Goal: Check status: Check status

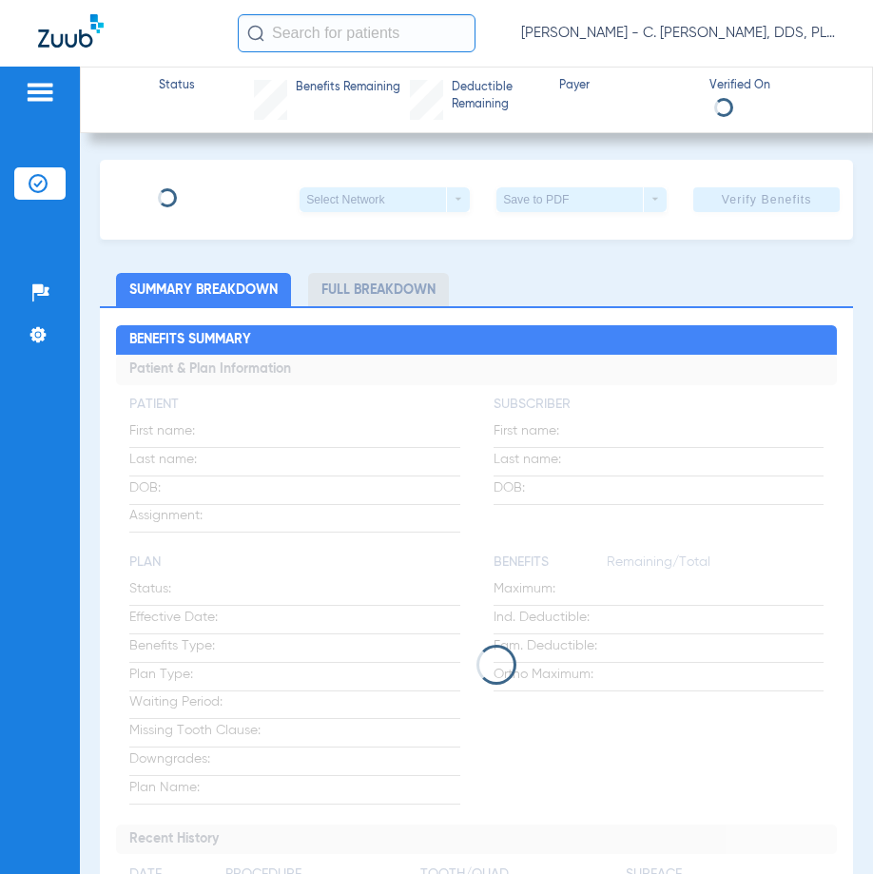
type input "Bill"
type input "Burns"
type input "[DATE]"
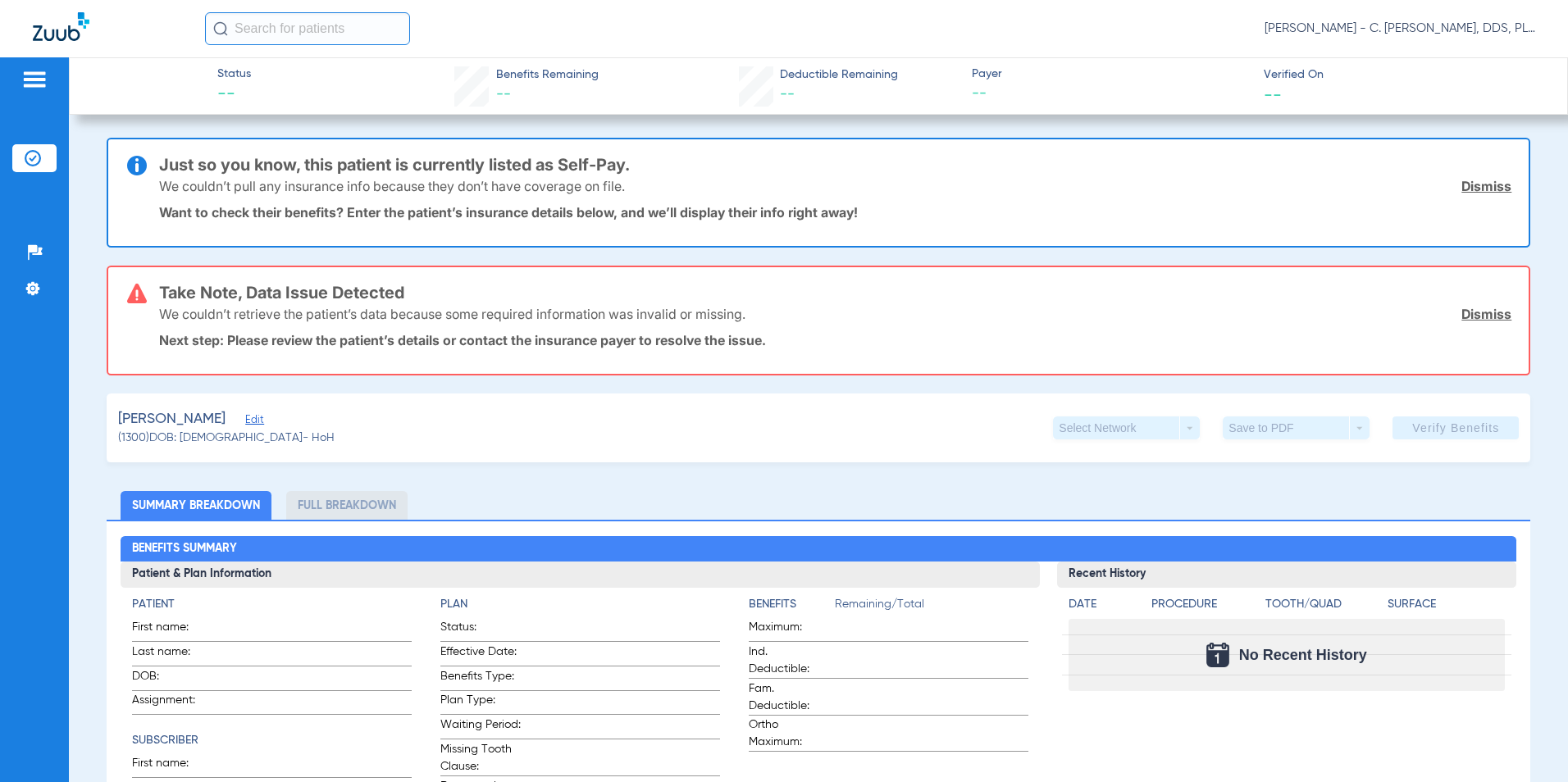
click at [752, 306] on link "Dismiss" at bounding box center [1487, 314] width 50 height 16
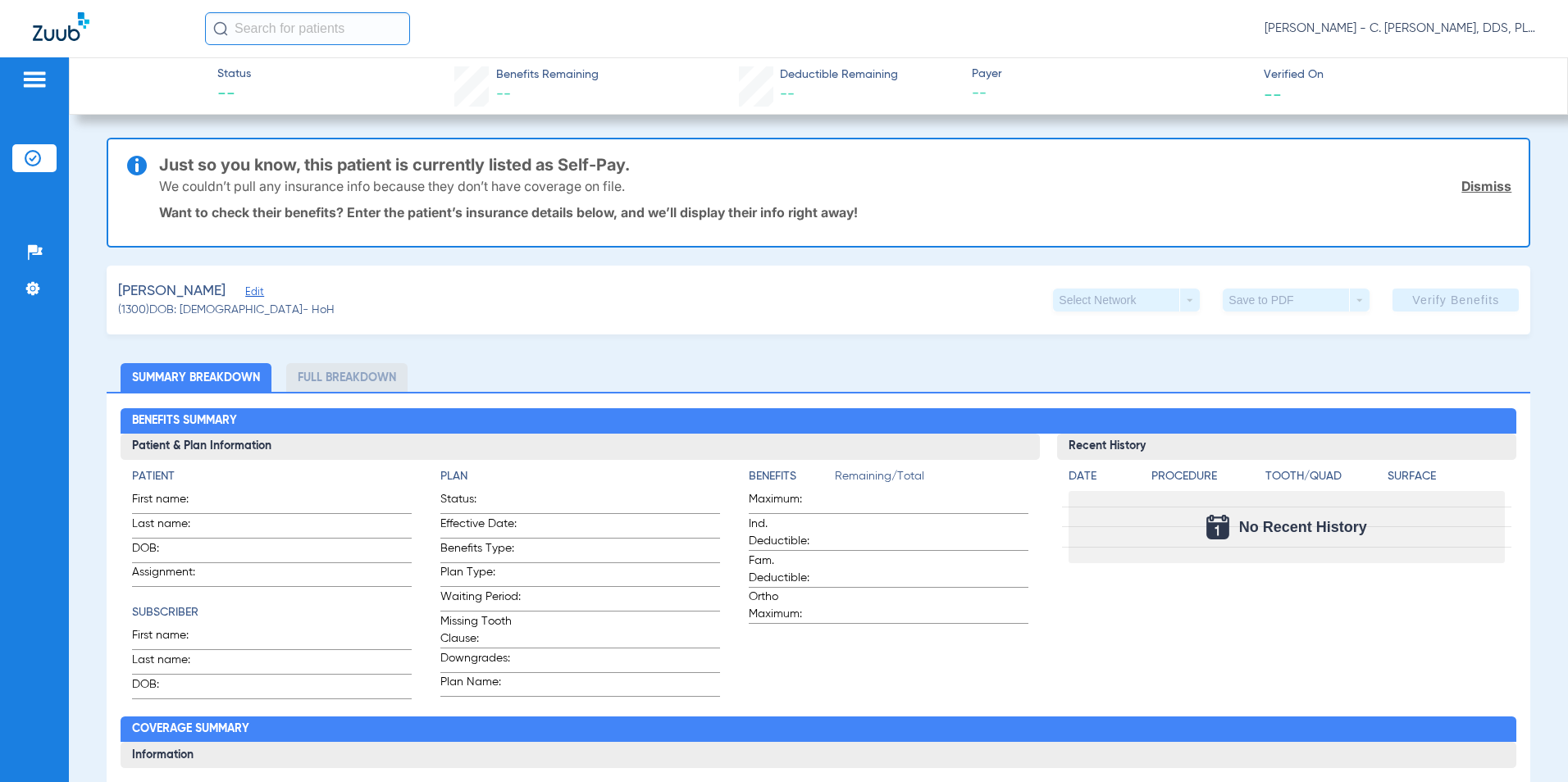
click at [245, 298] on span "Edit" at bounding box center [252, 294] width 15 height 16
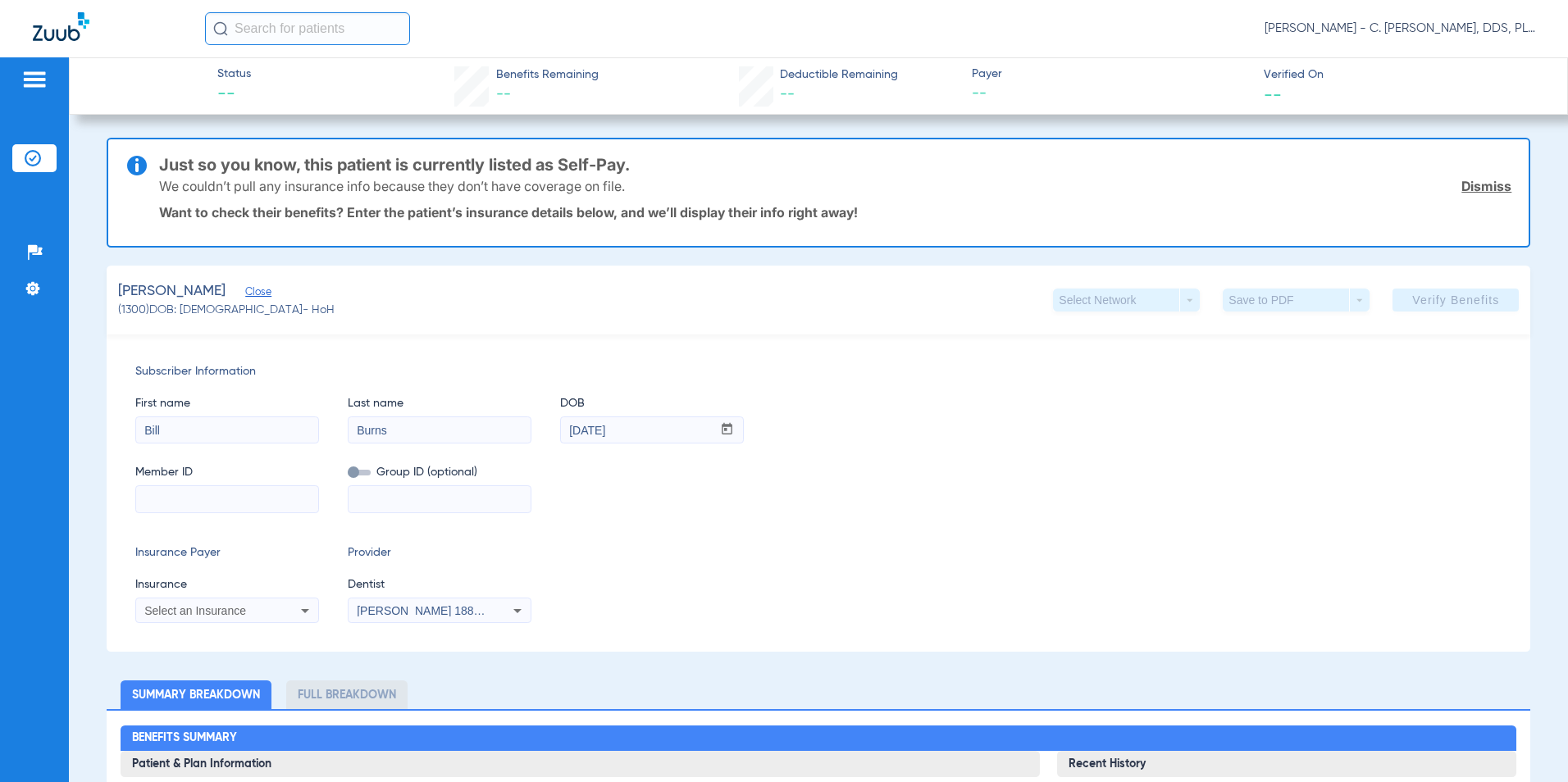
click at [229, 494] on input at bounding box center [227, 499] width 182 height 26
type input "5485940951"
drag, startPoint x: 378, startPoint y: 509, endPoint x: 389, endPoint y: 503, distance: 12.5
click at [378, 509] on input at bounding box center [439, 499] width 182 height 26
click at [391, 501] on input at bounding box center [439, 499] width 182 height 26
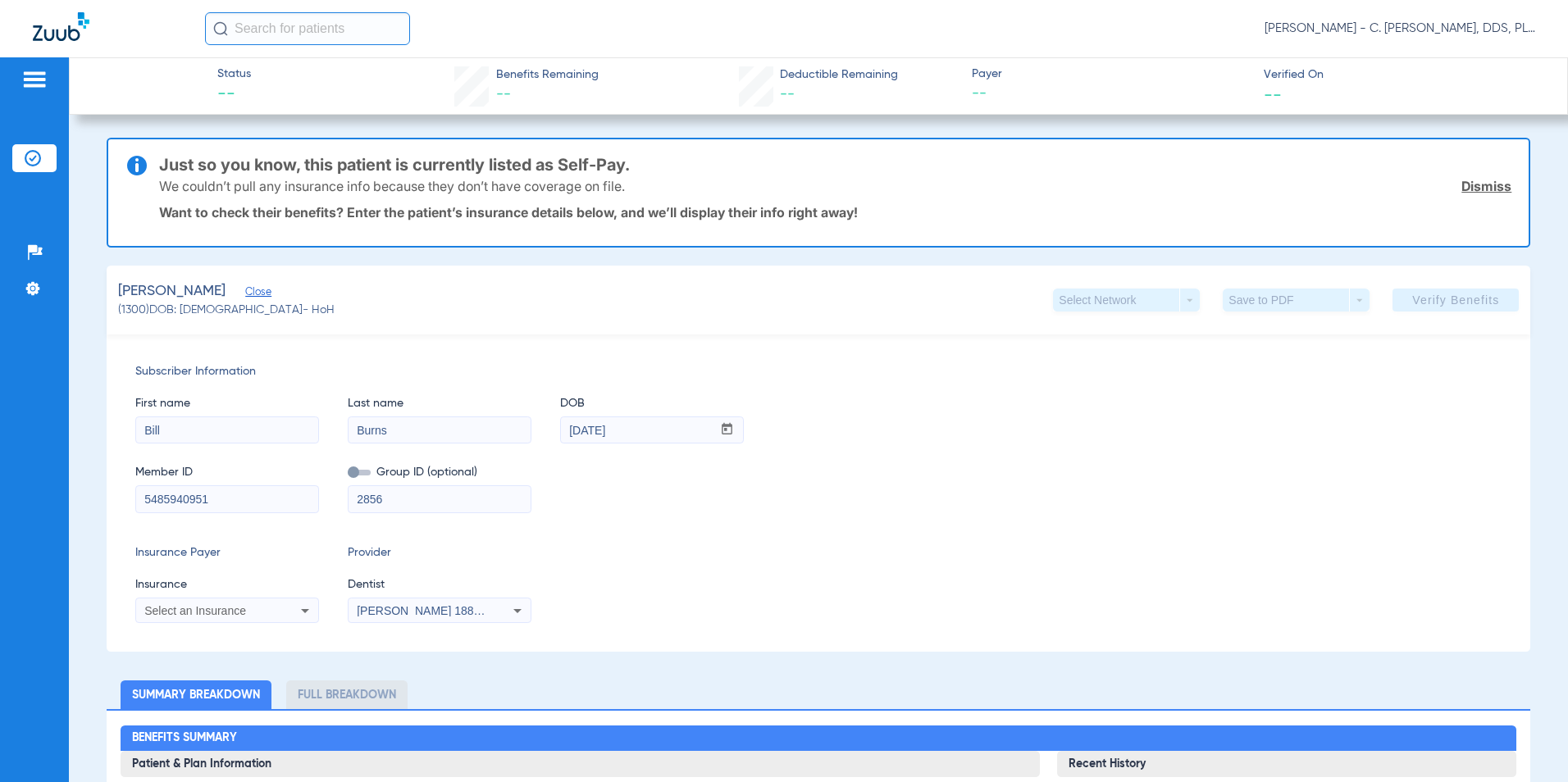
type input "2856"
click at [752, 185] on link "Dismiss" at bounding box center [1487, 185] width 50 height 16
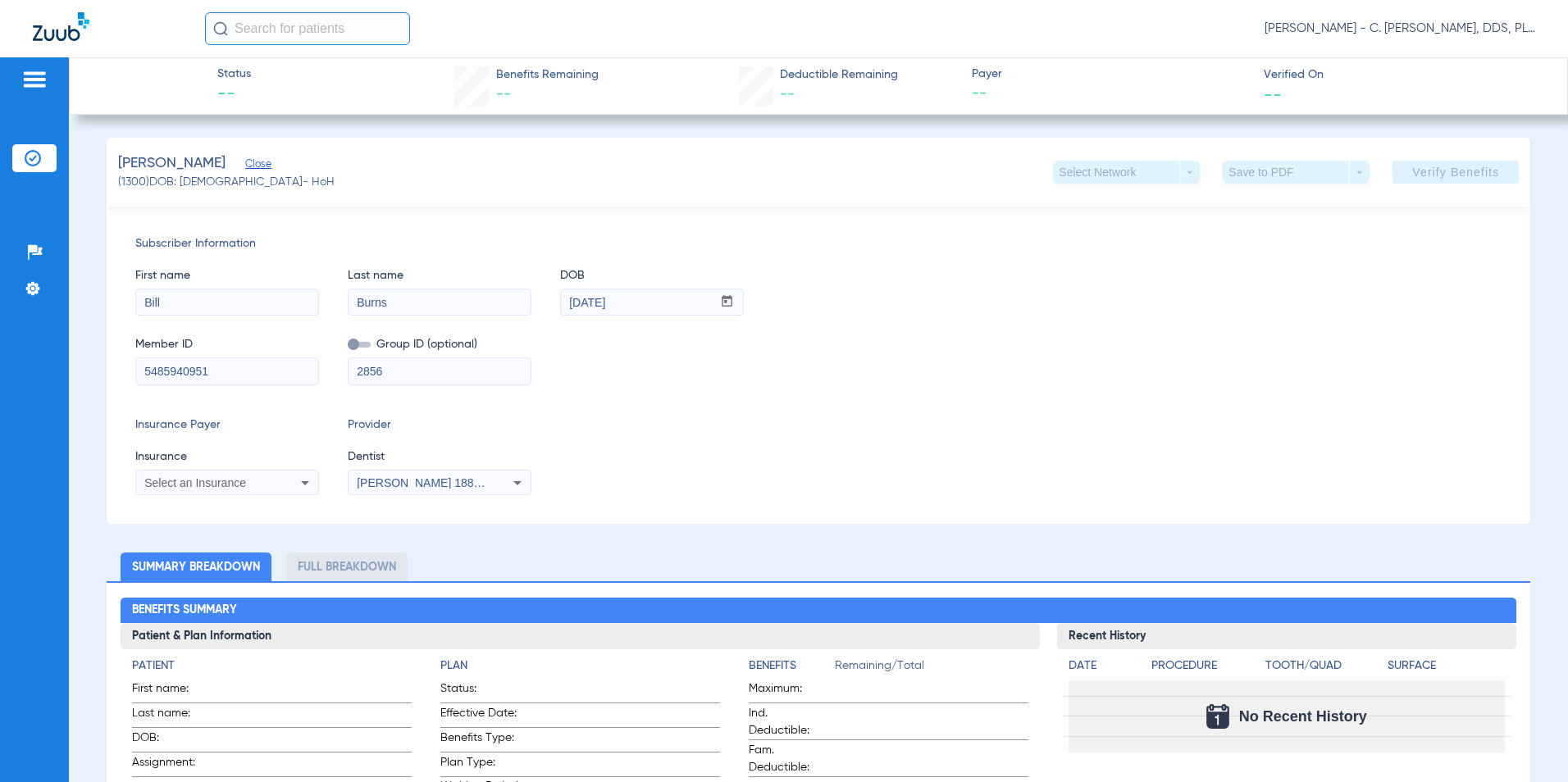
click at [628, 391] on div "Subscriber Information First name Bill Last name [PERSON_NAME] DOB mm / dd / yy…" at bounding box center [819, 366] width 1425 height 317
click at [252, 480] on div "Select an Insurance" at bounding box center [210, 483] width 132 height 11
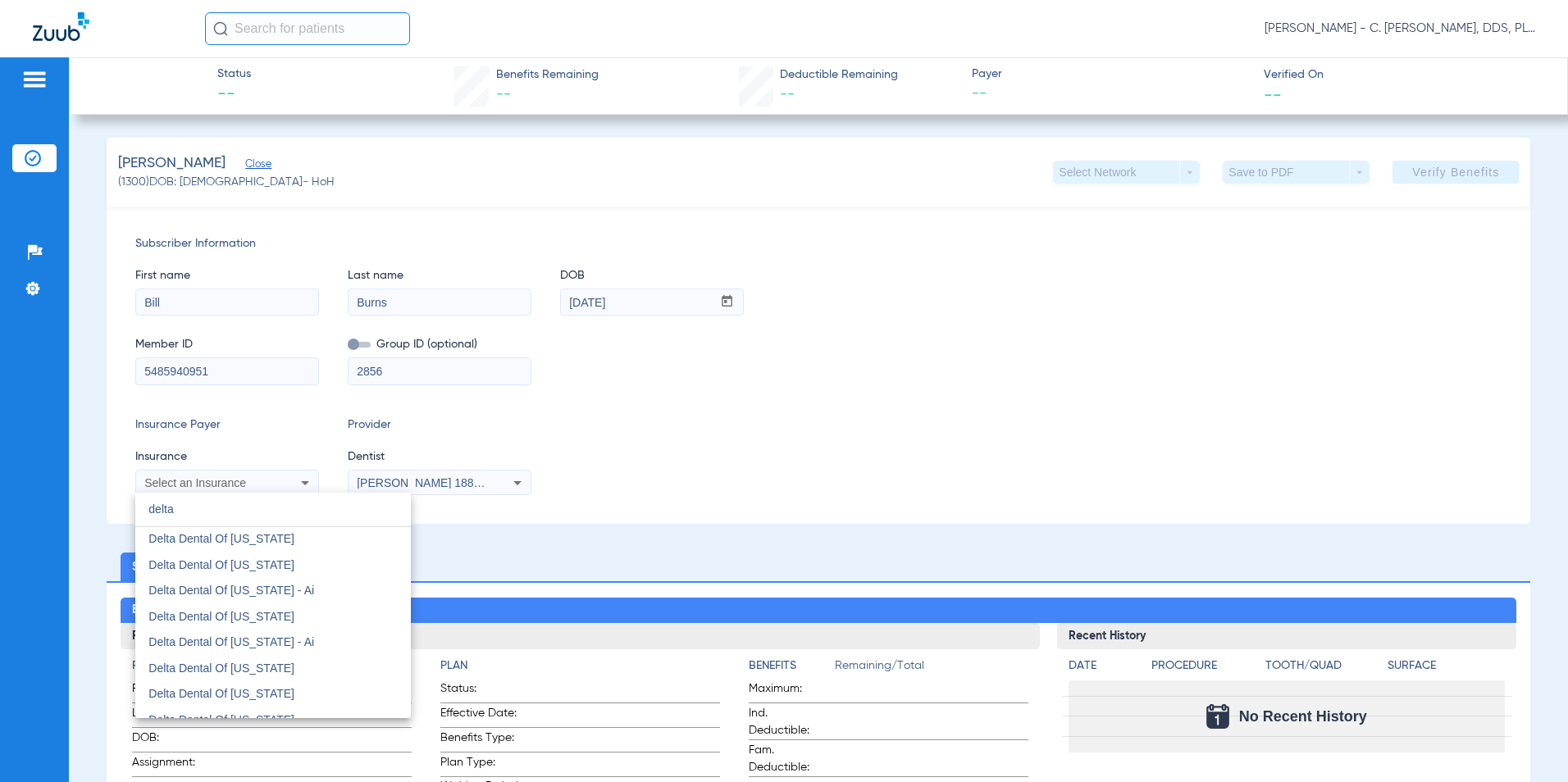
scroll to position [1476, 0]
type input "delta"
click at [294, 641] on span "Delta Dental Of [US_STATE]" at bounding box center [221, 639] width 146 height 13
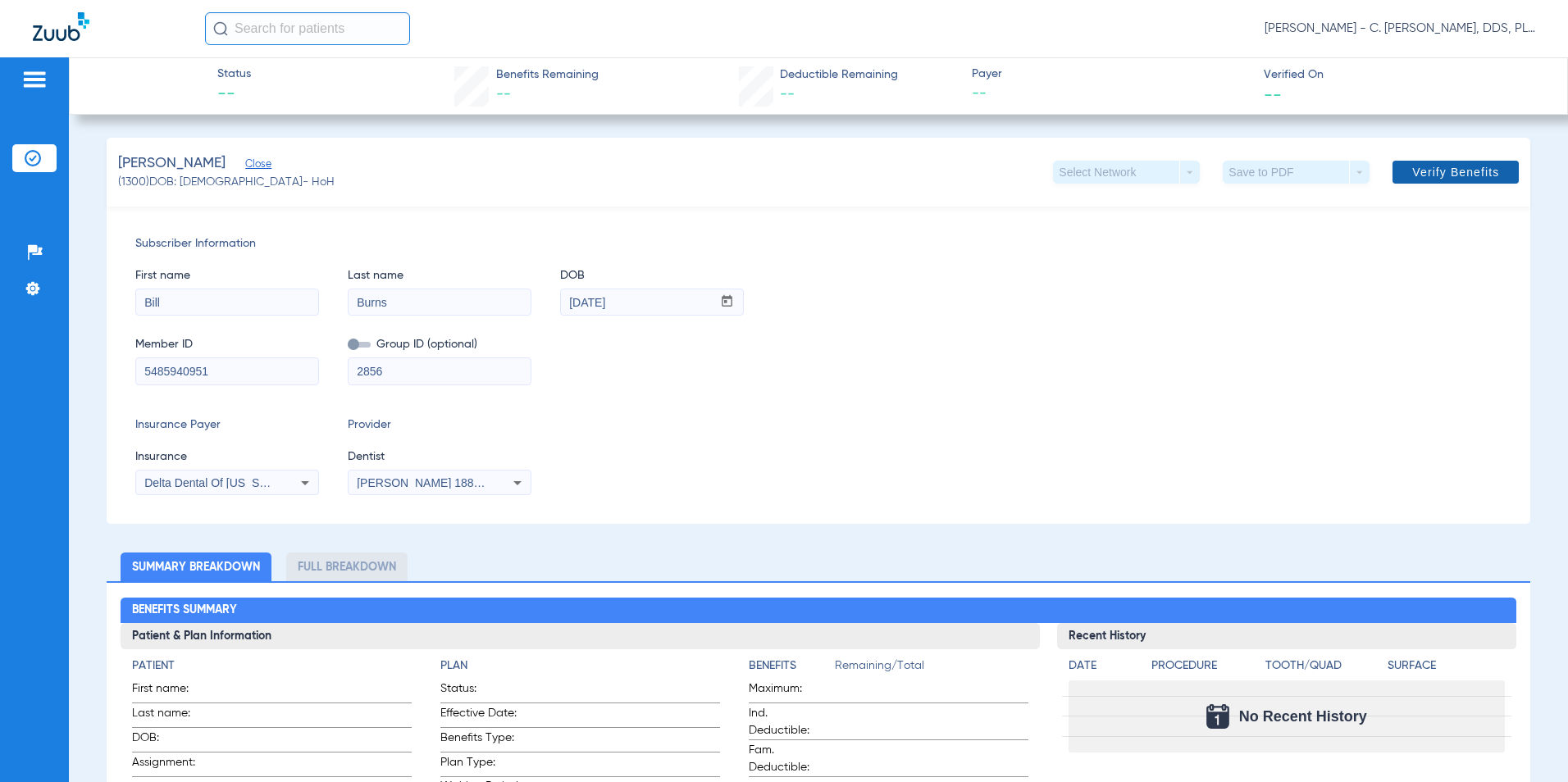
click at [752, 175] on span "Verify Benefits" at bounding box center [1456, 172] width 87 height 13
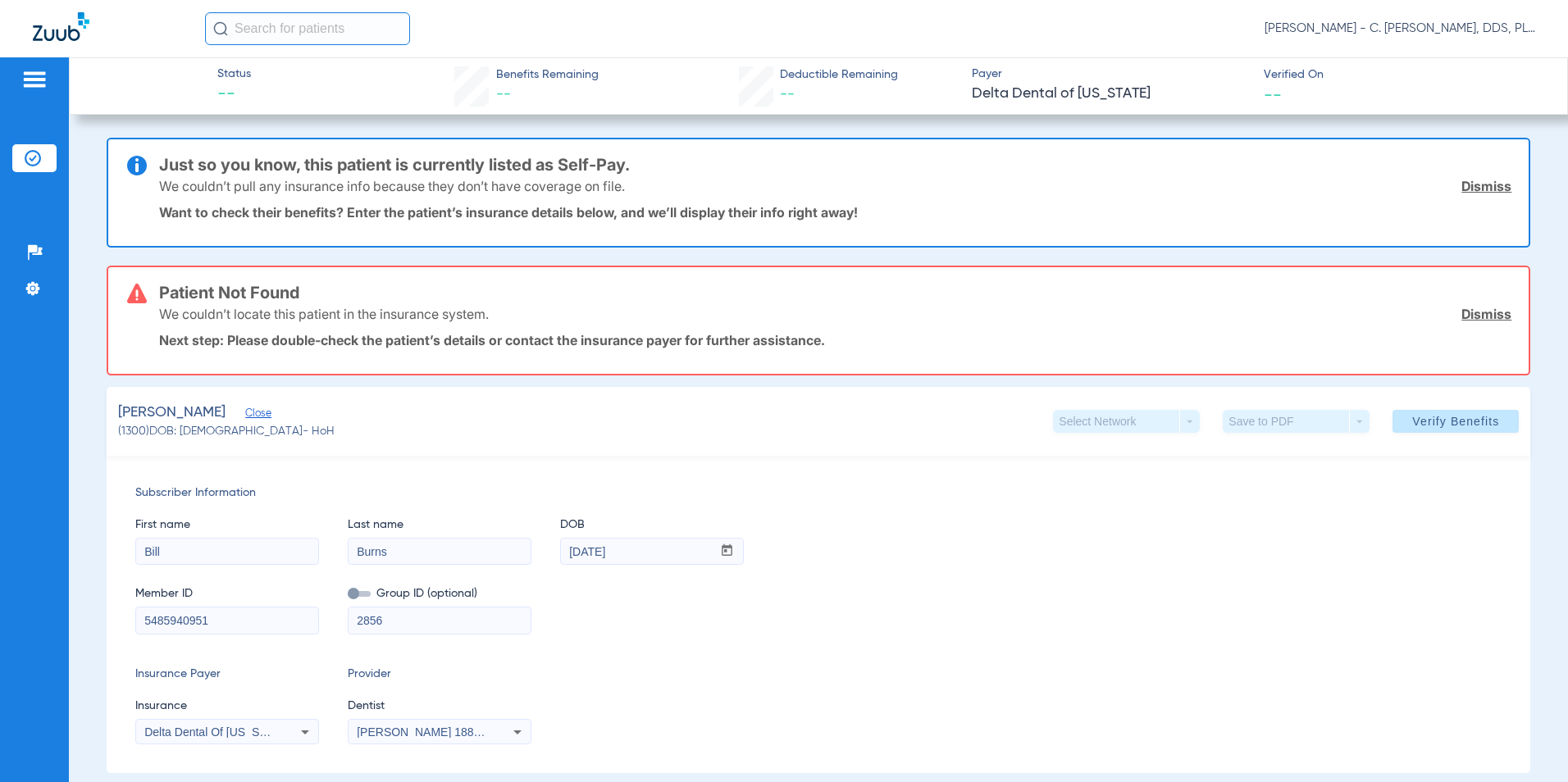
scroll to position [82, 0]
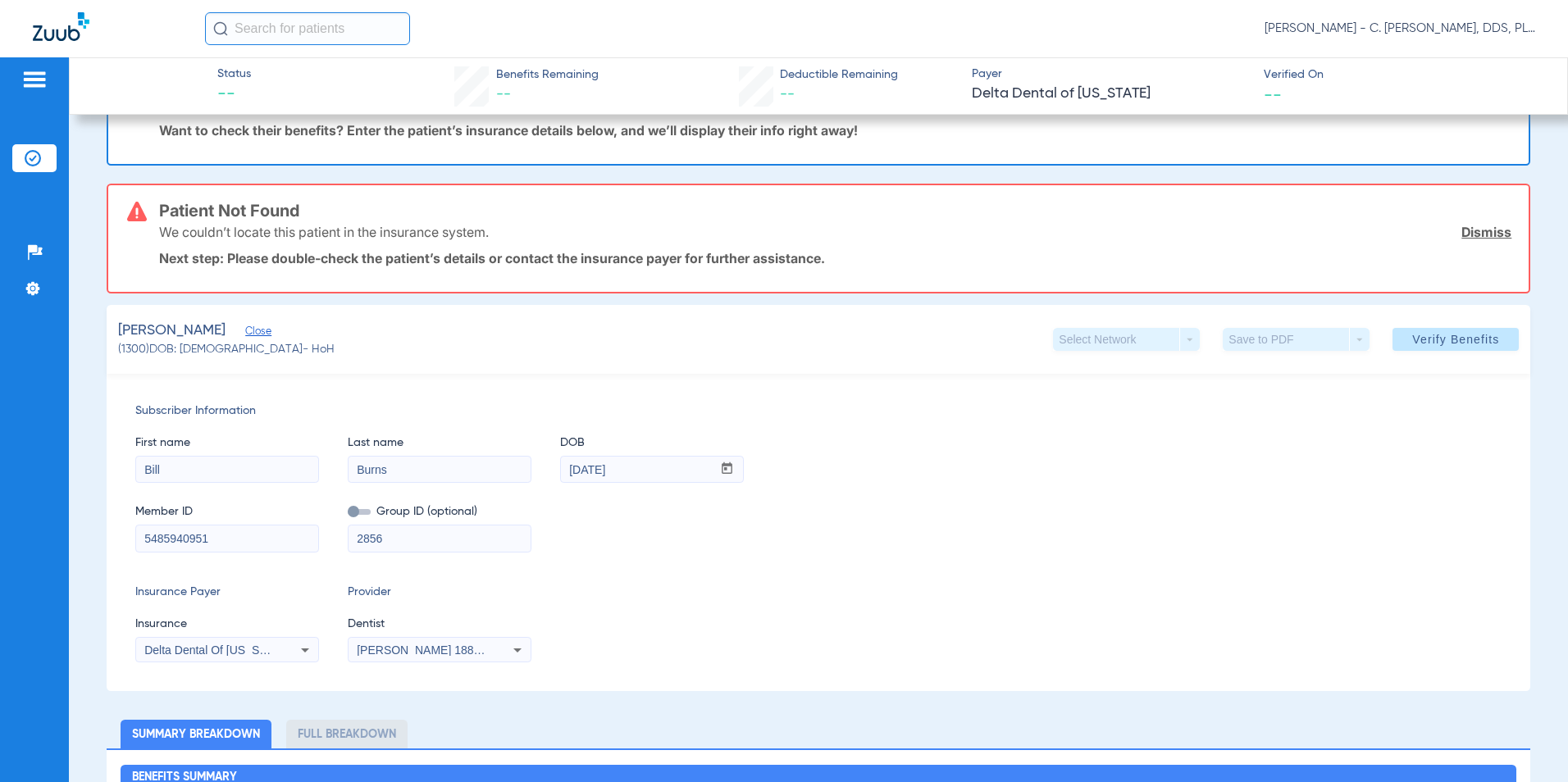
click at [298, 649] on icon at bounding box center [304, 650] width 20 height 20
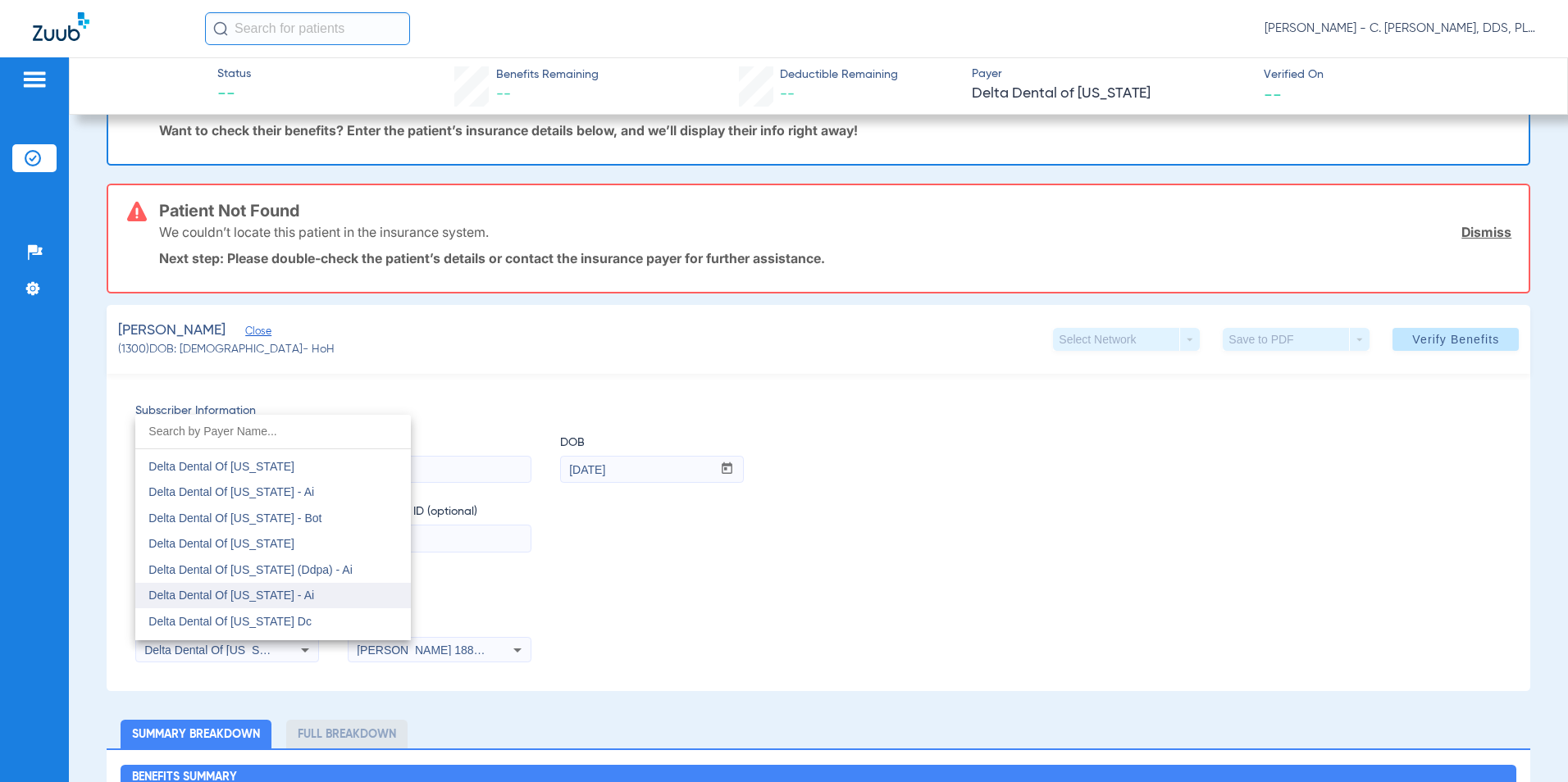
scroll to position [4287, 0]
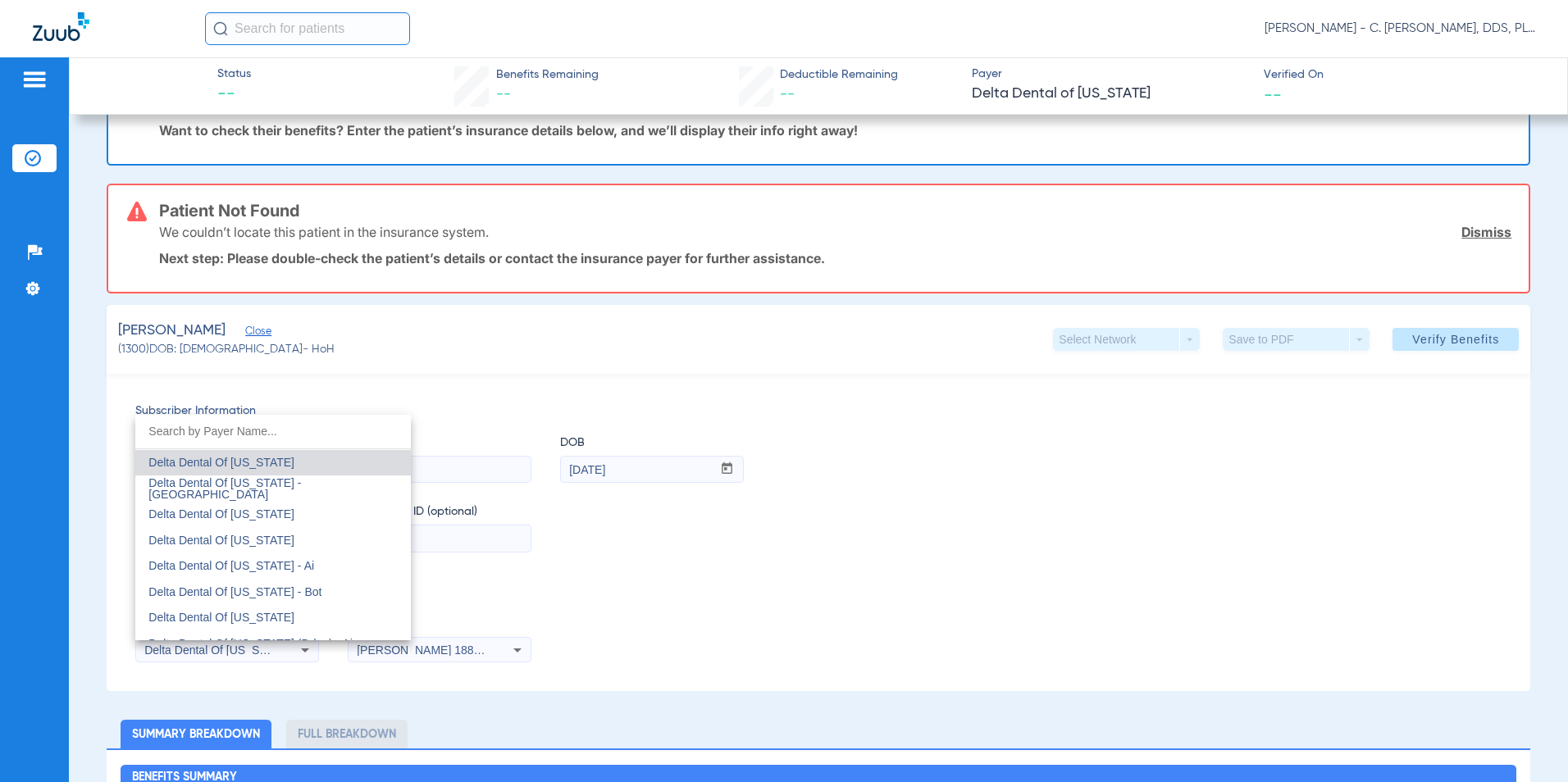
click at [534, 568] on div at bounding box center [784, 391] width 1568 height 782
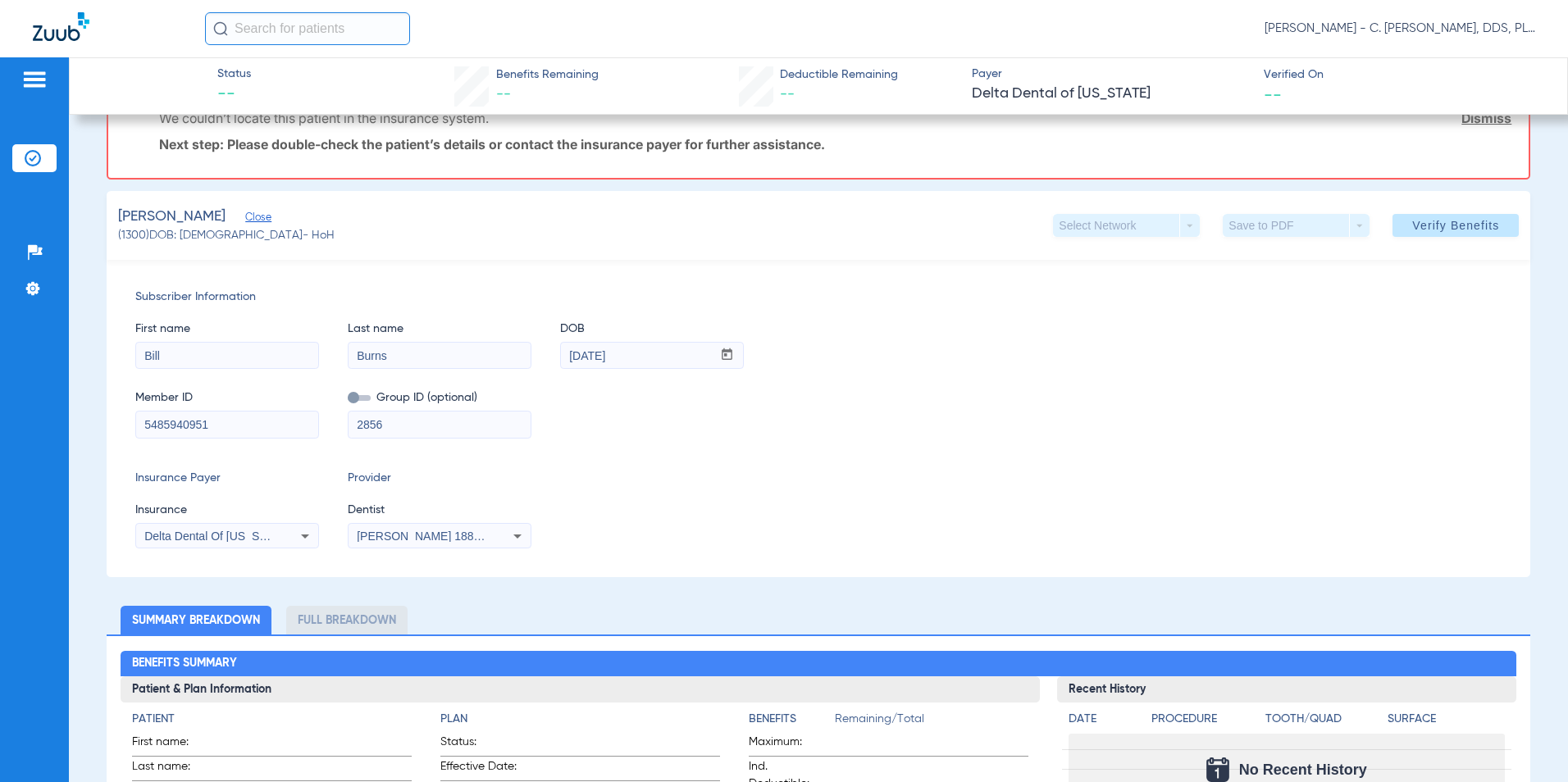
scroll to position [82, 0]
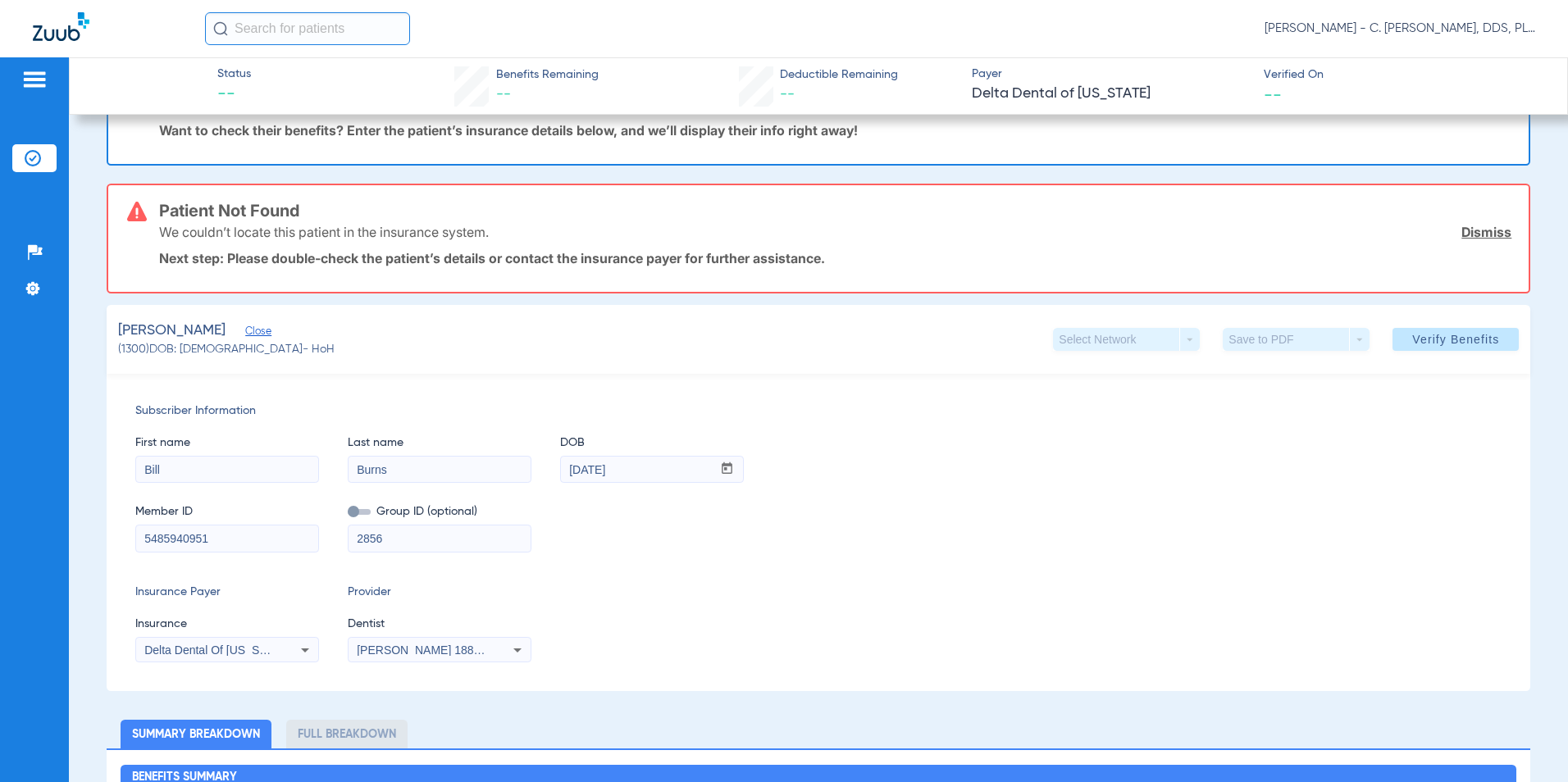
click at [752, 235] on link "Dismiss" at bounding box center [1487, 232] width 50 height 16
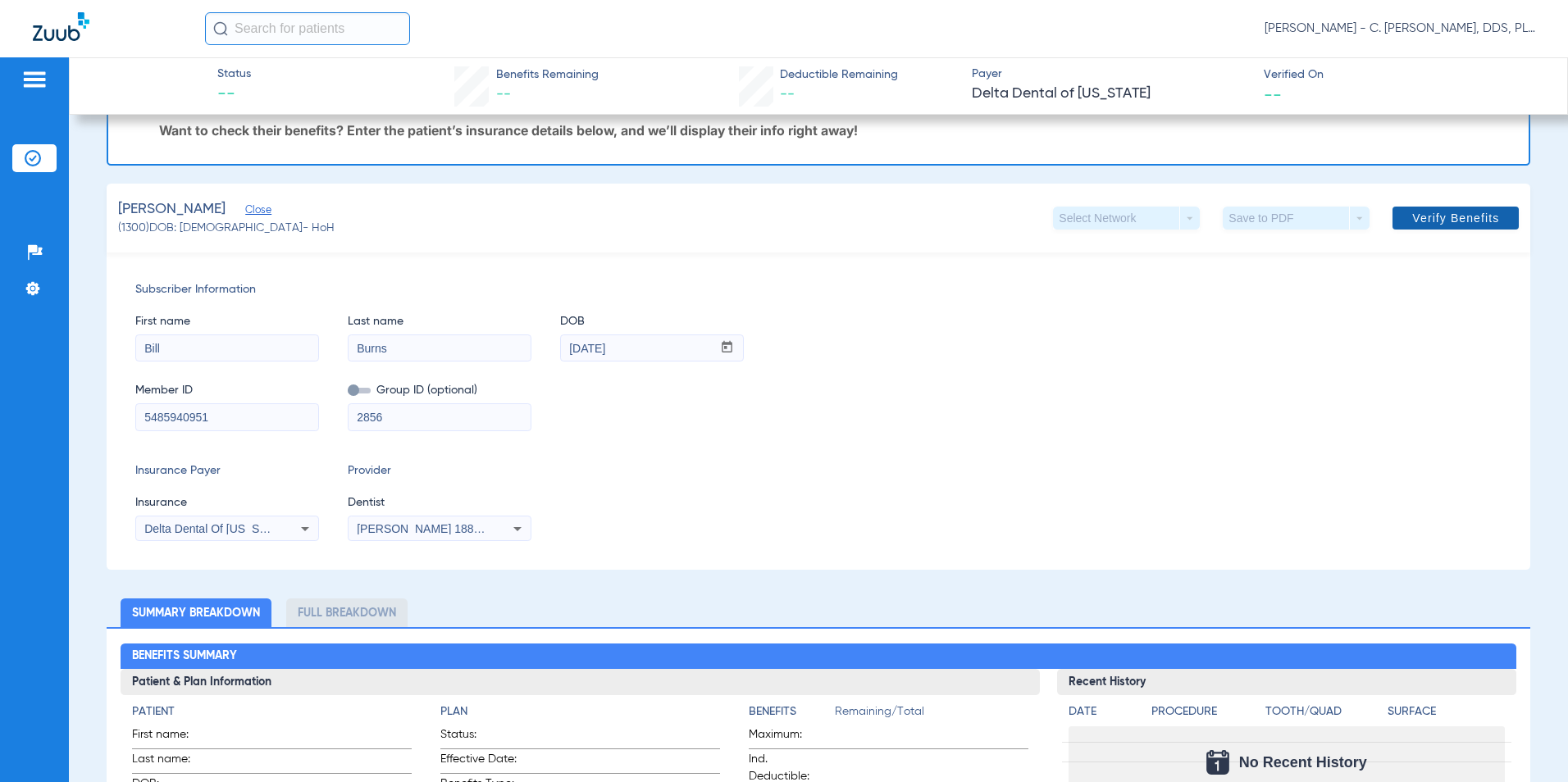
click at [752, 217] on span "Verify Benefits" at bounding box center [1456, 217] width 87 height 13
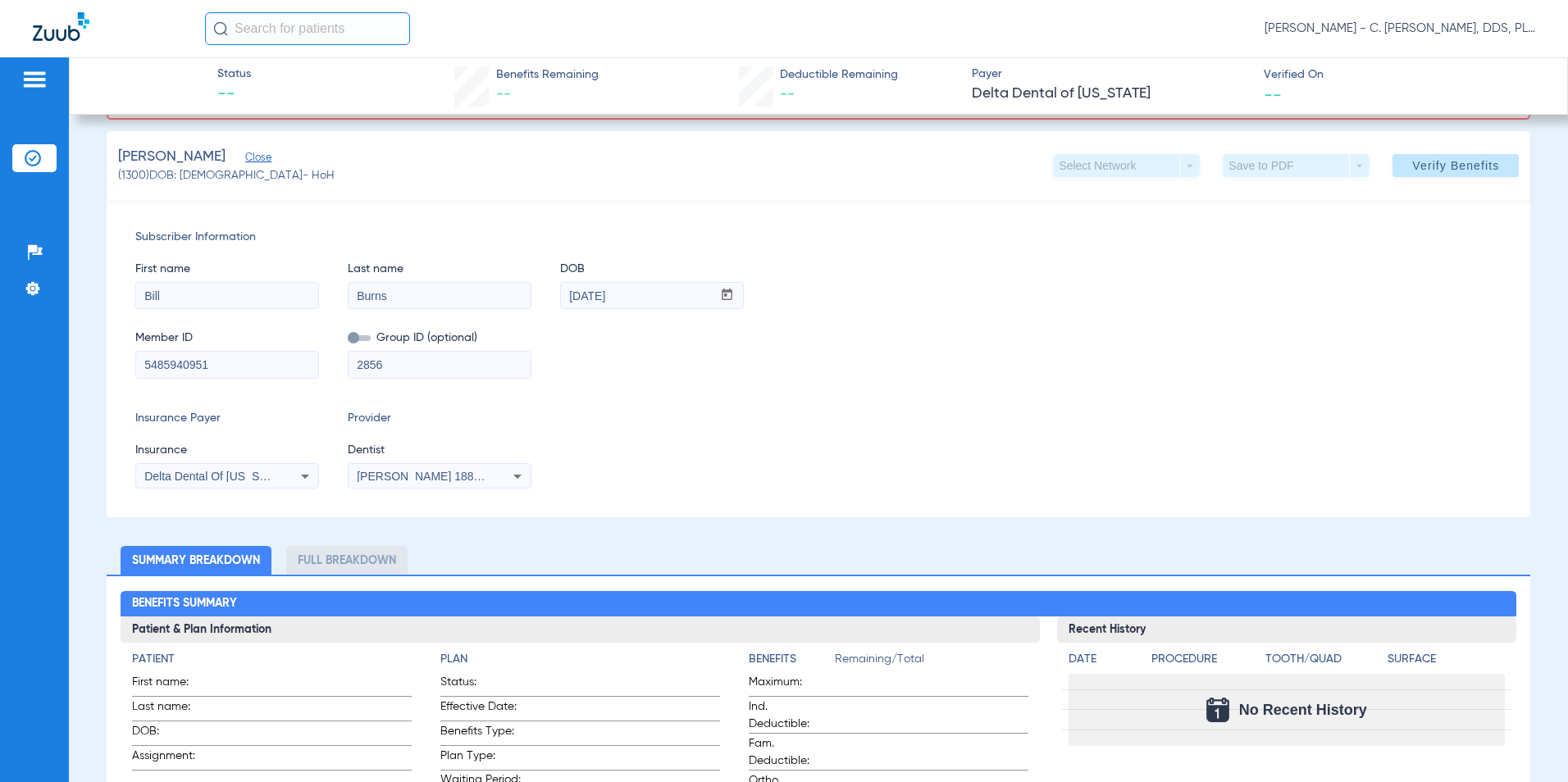
scroll to position [249, 0]
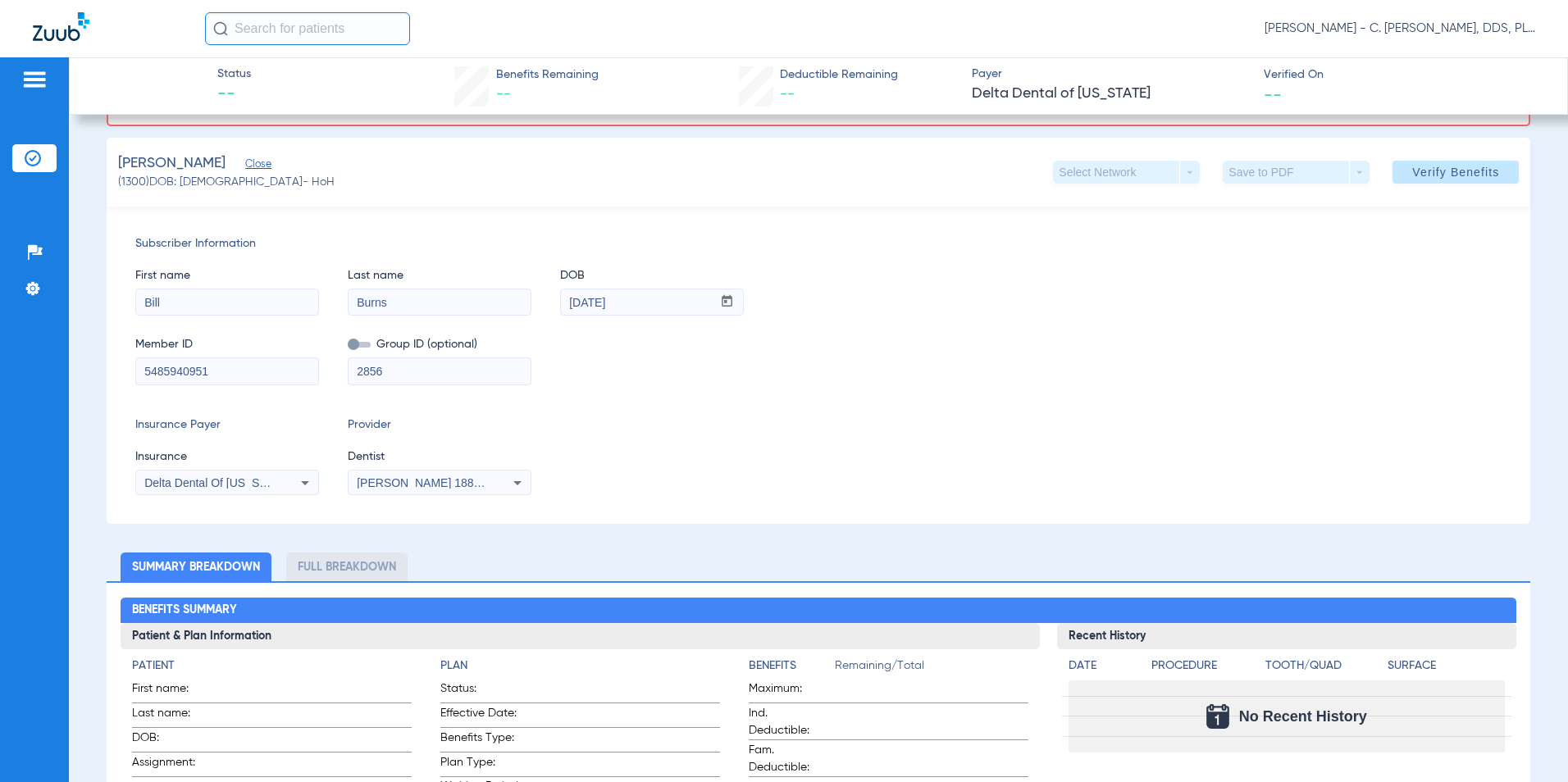
click at [296, 485] on icon at bounding box center [304, 483] width 20 height 20
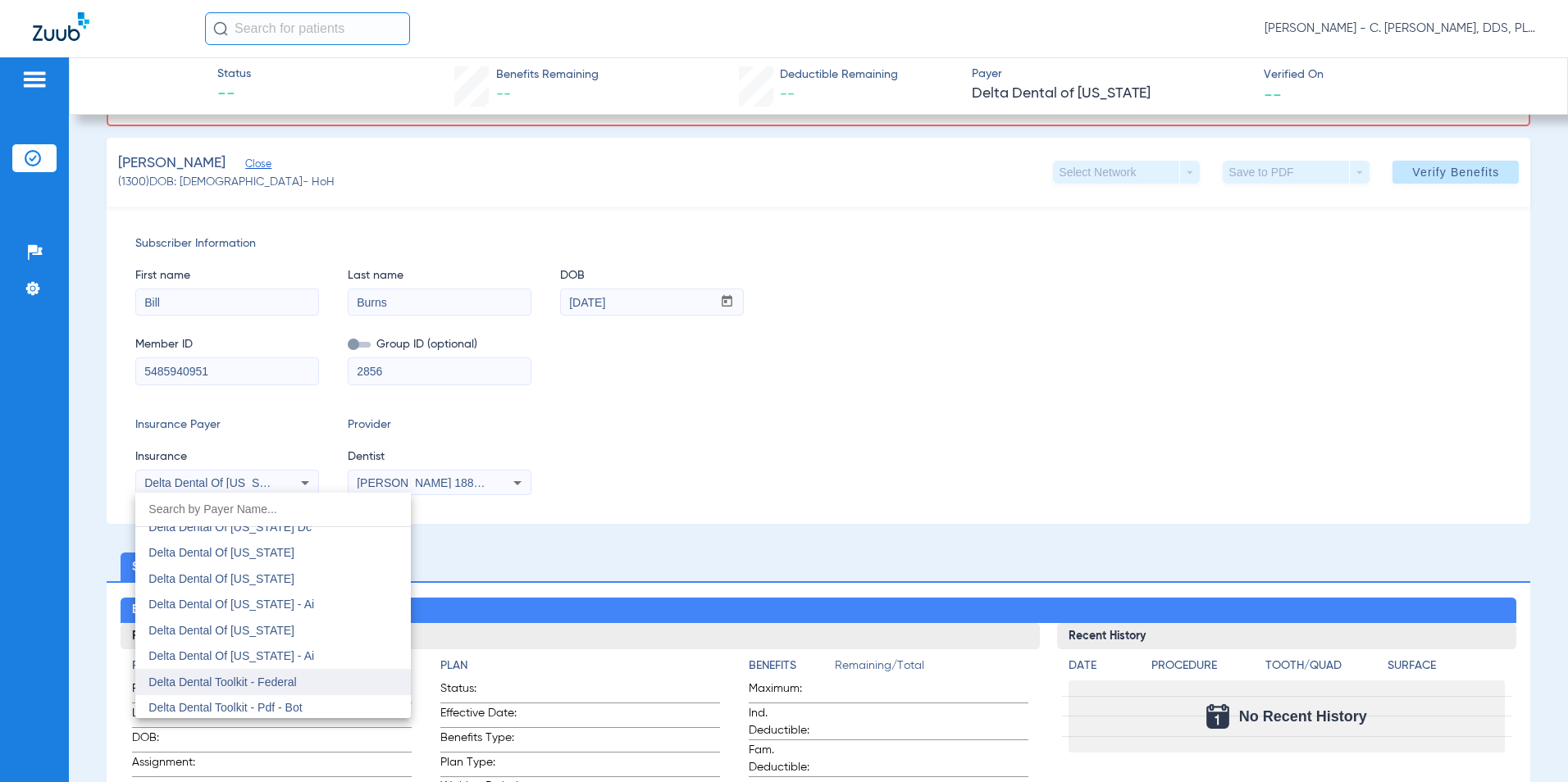
scroll to position [4614, 0]
click at [326, 629] on mat-option "Delta Dental Toolkit - Pdf - Bot" at bounding box center [273, 626] width 276 height 26
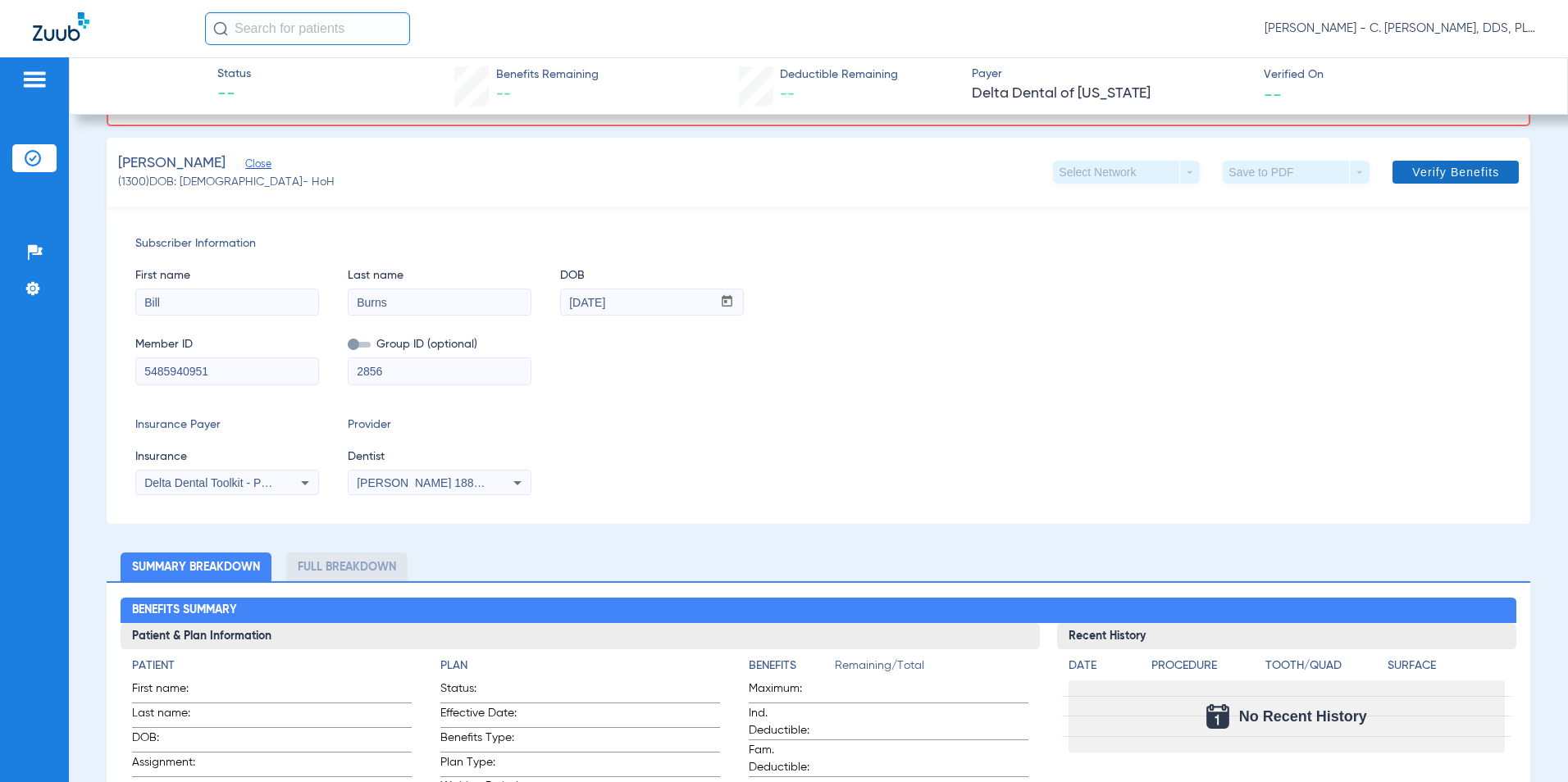
click at [752, 167] on span "Verify Benefits" at bounding box center [1456, 172] width 87 height 13
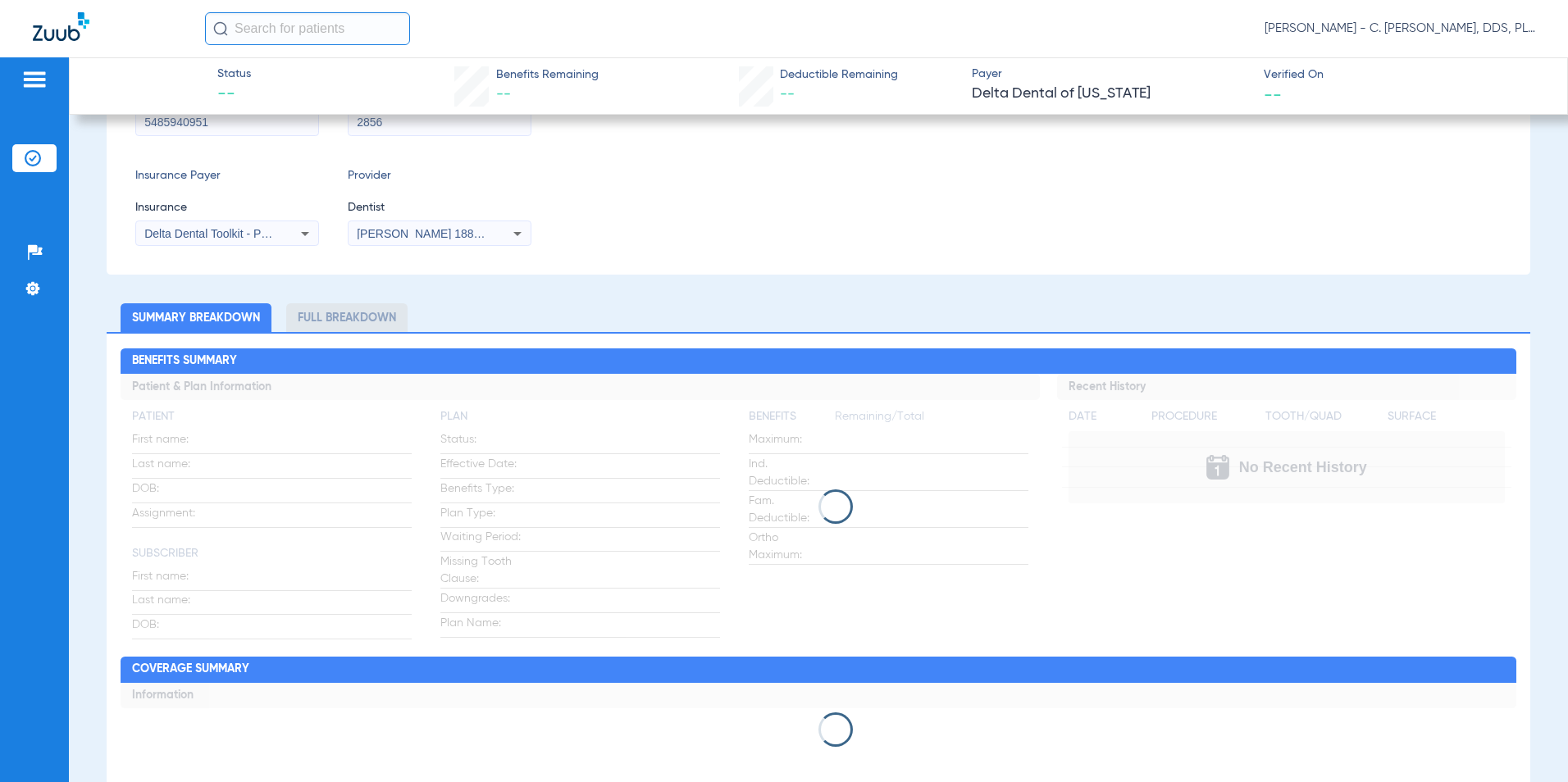
scroll to position [0, 0]
